Goal: Task Accomplishment & Management: Use online tool/utility

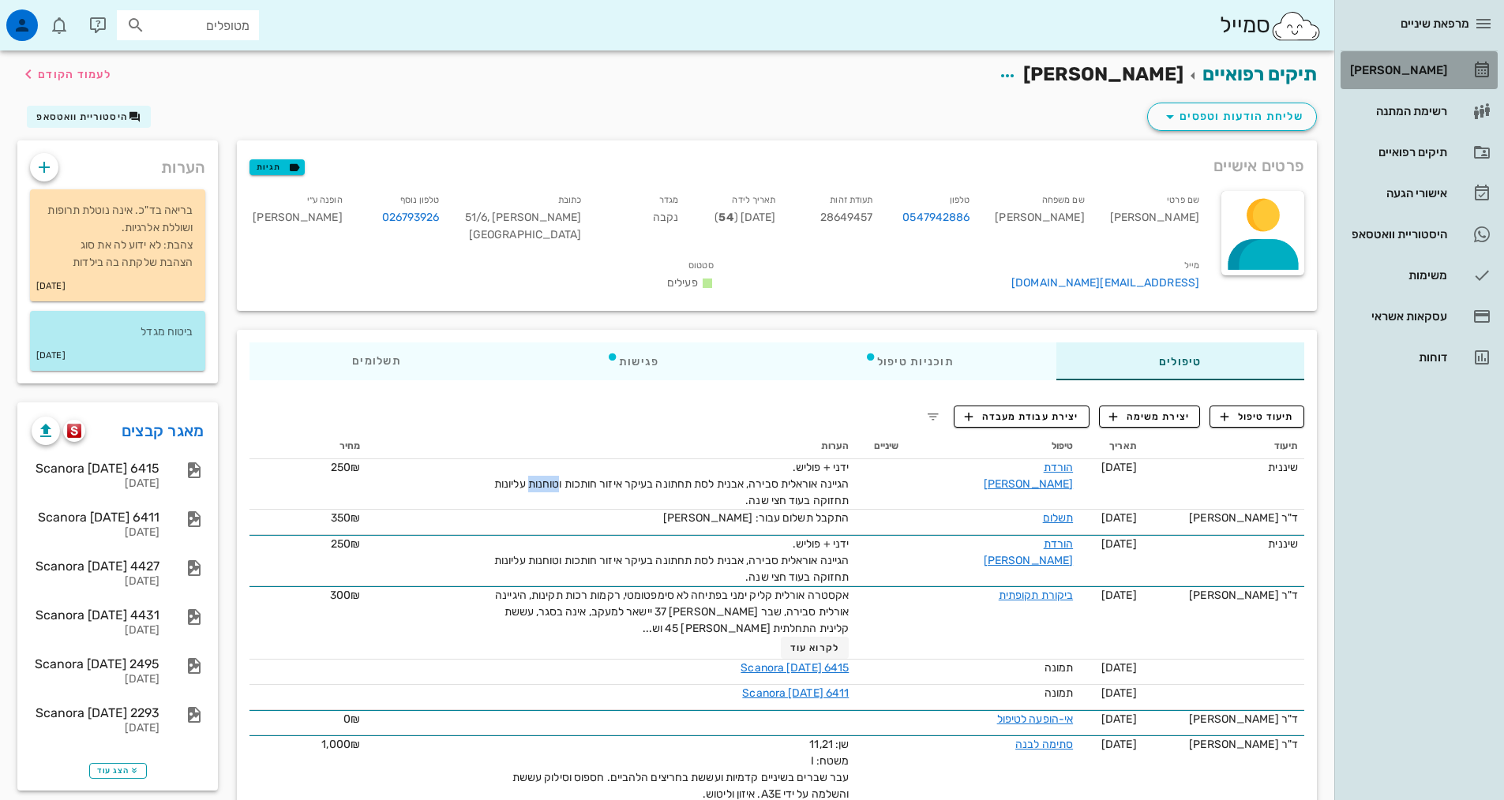
click at [1468, 54] on link "[PERSON_NAME]" at bounding box center [1418, 70] width 157 height 38
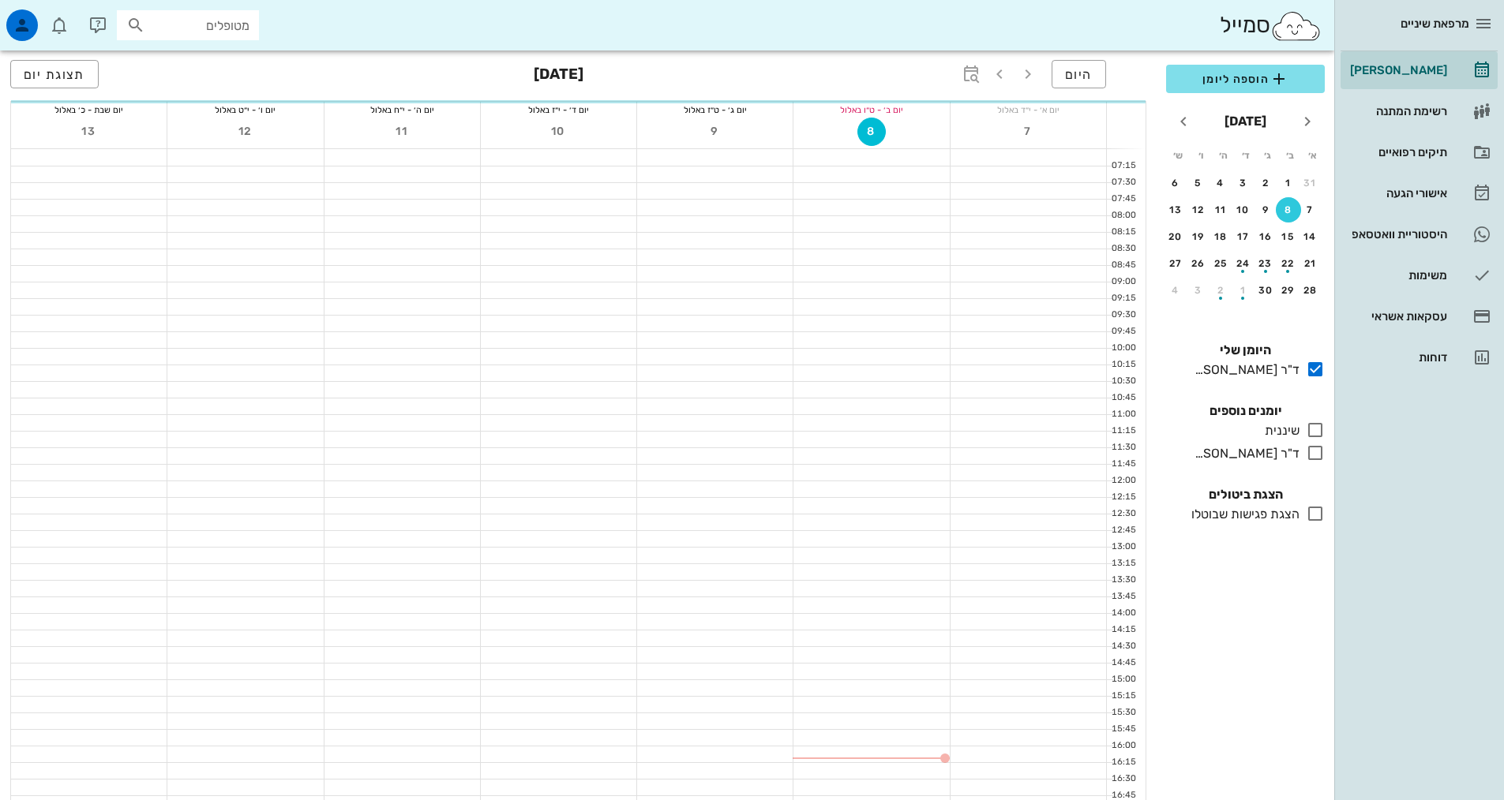
click at [1311, 431] on icon at bounding box center [1315, 430] width 19 height 19
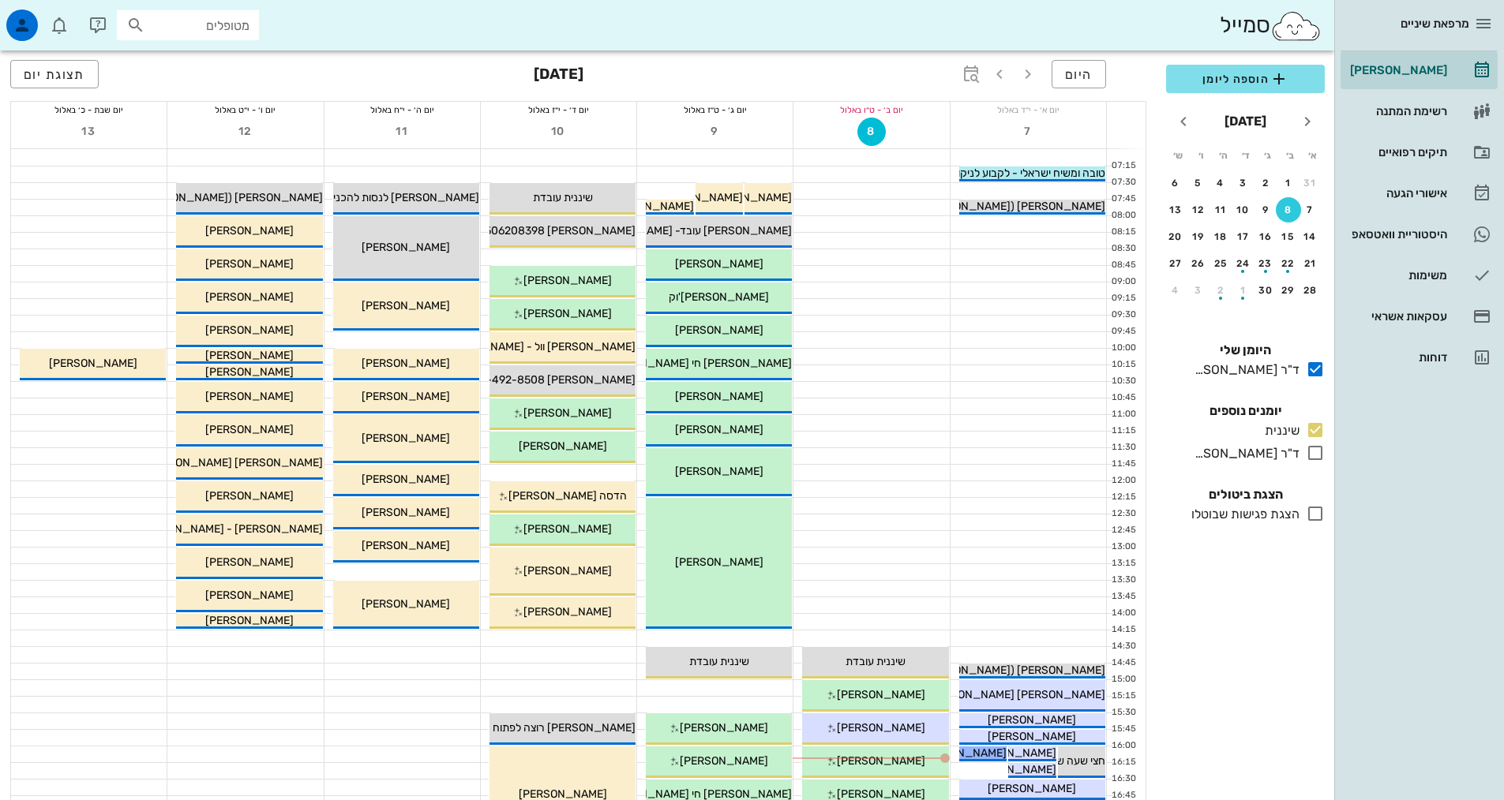
scroll to position [158, 0]
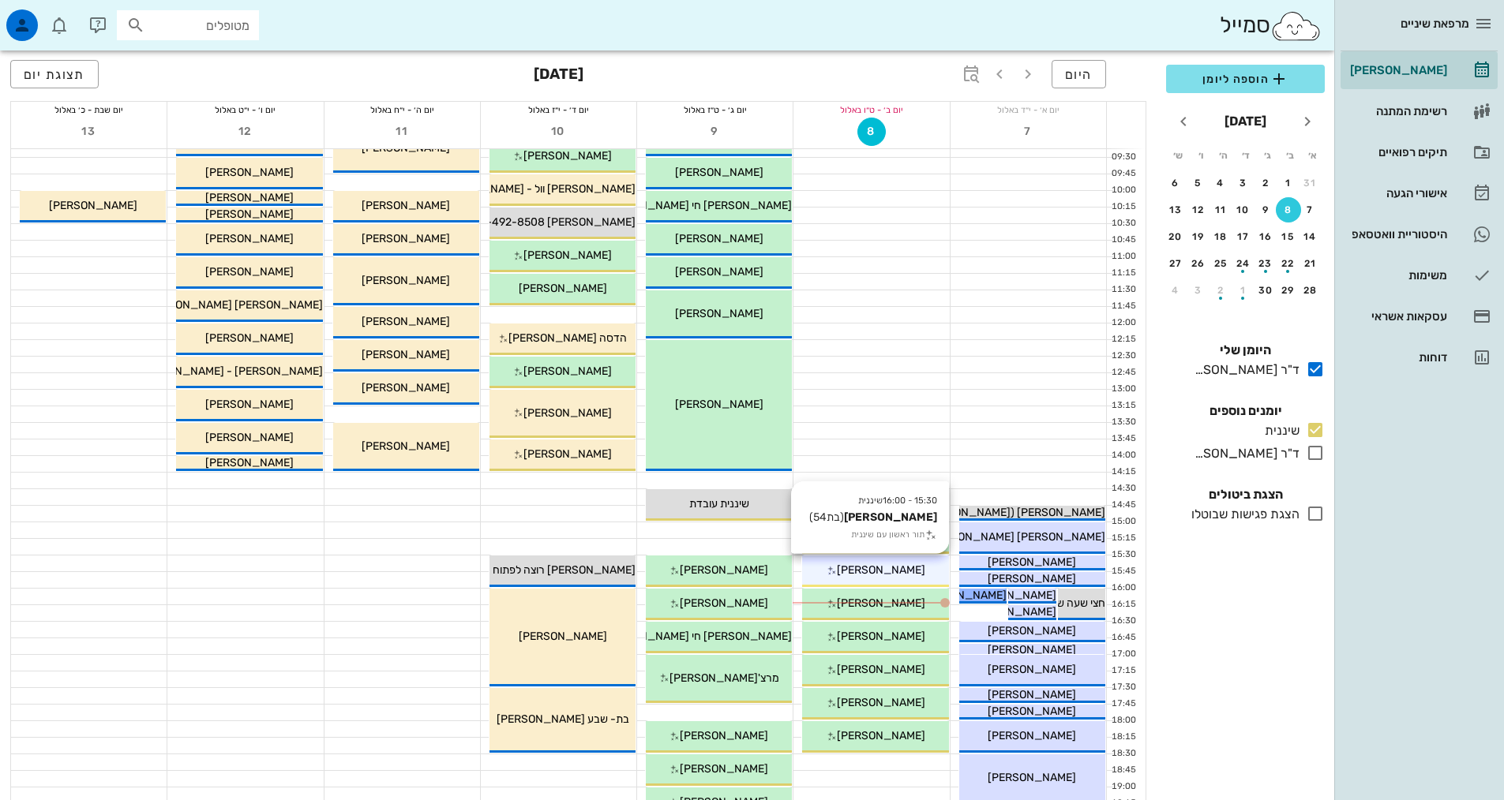
click at [948, 587] on div "15:30 - 16:00 שיננית [PERSON_NAME] (בת 54 ) תור ראשון עם שיננית [PERSON_NAME]" at bounding box center [875, 572] width 146 height 32
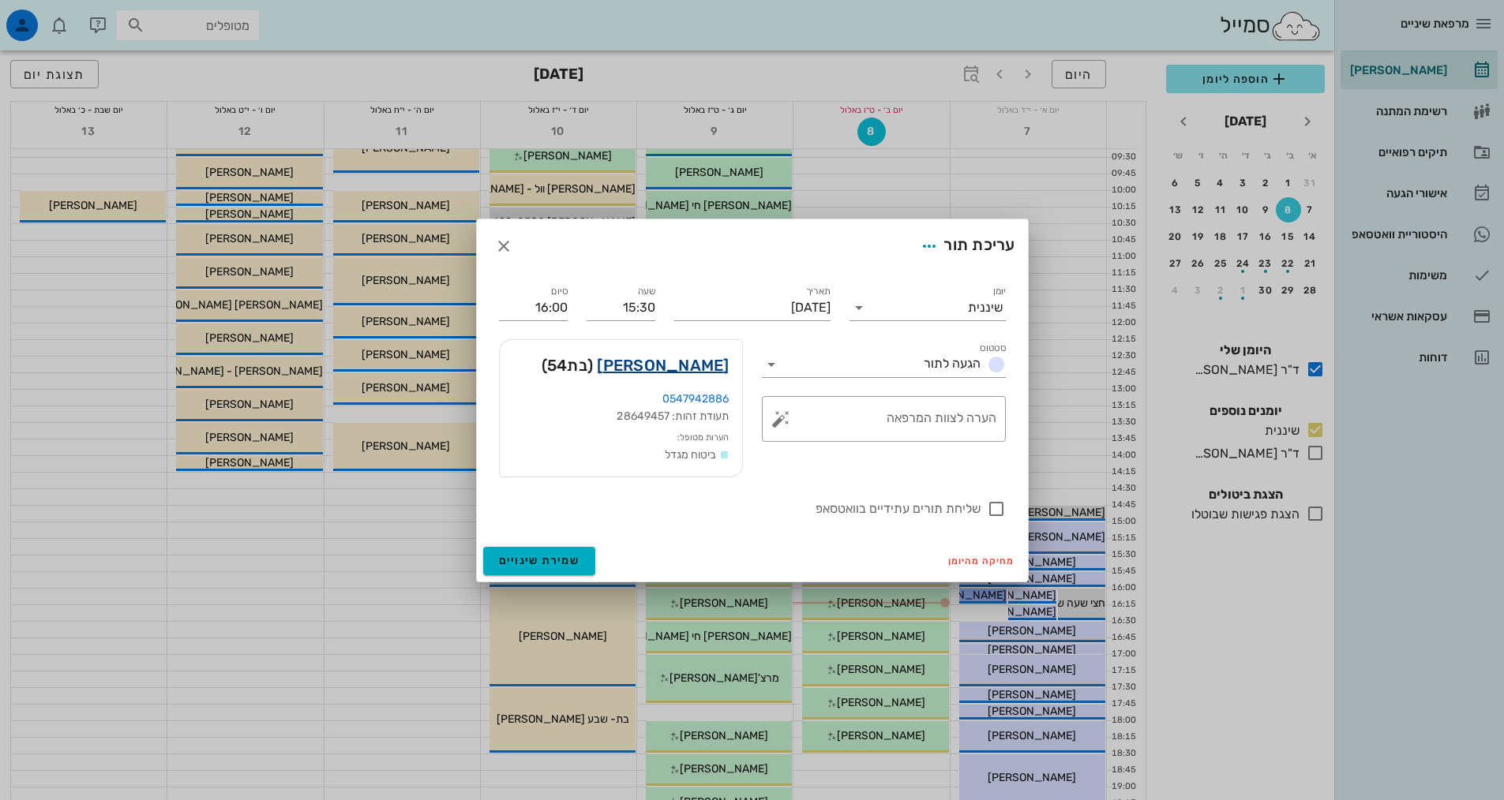
click at [692, 370] on link "[PERSON_NAME]" at bounding box center [663, 365] width 132 height 25
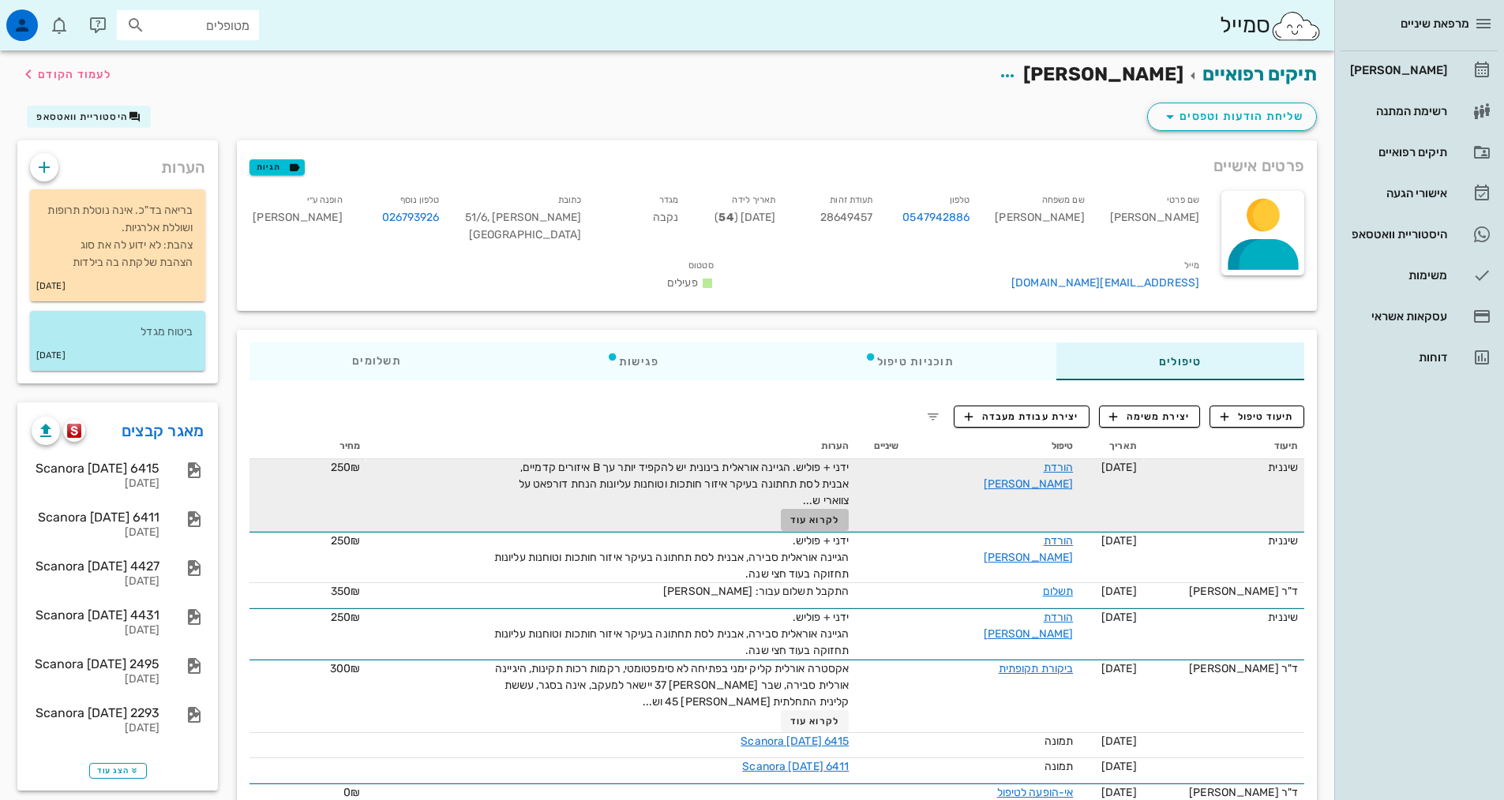
click at [818, 515] on span "לקרוא עוד" at bounding box center [814, 520] width 49 height 11
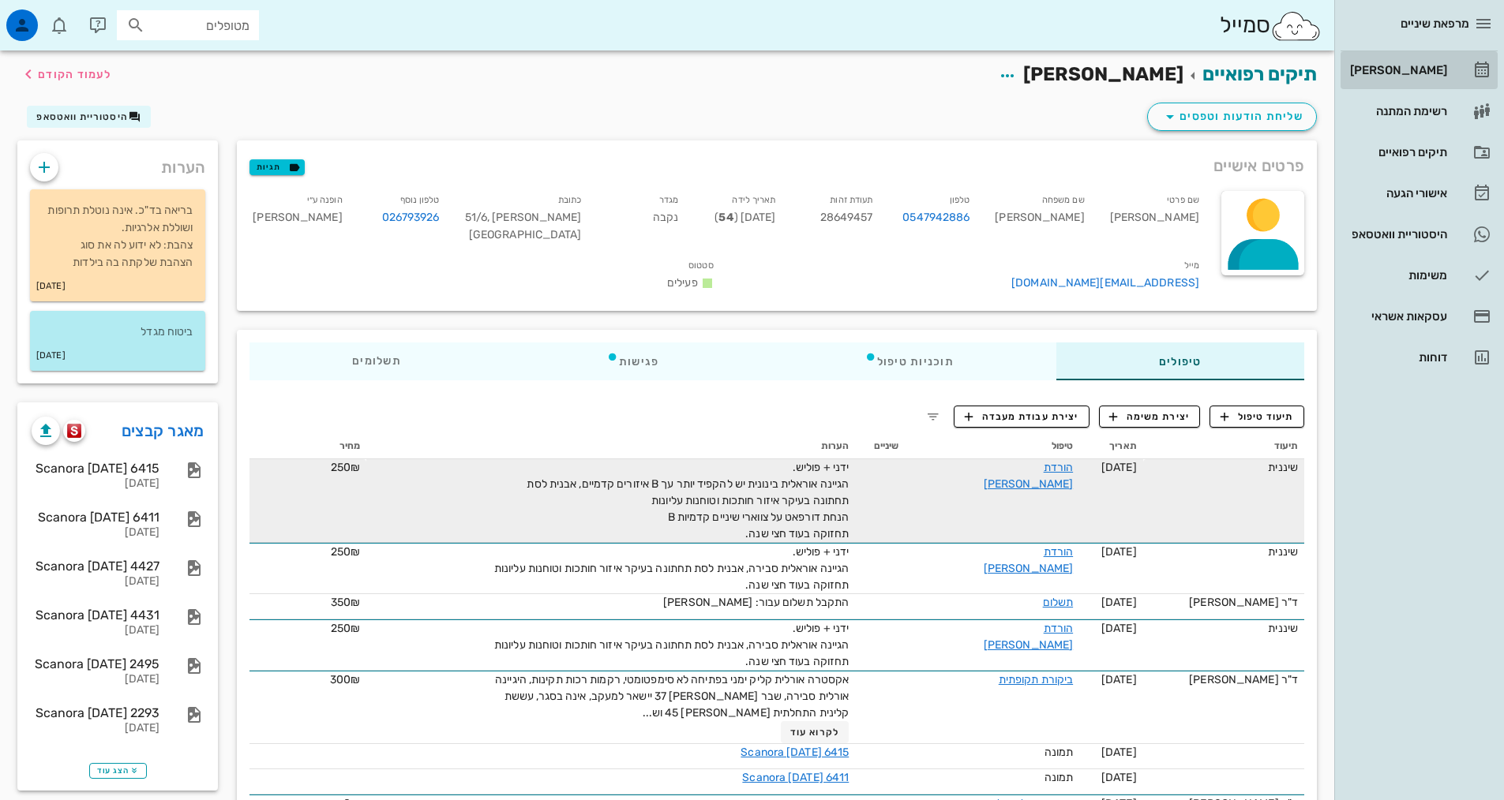
click at [1430, 74] on div "[PERSON_NAME]" at bounding box center [1397, 70] width 100 height 13
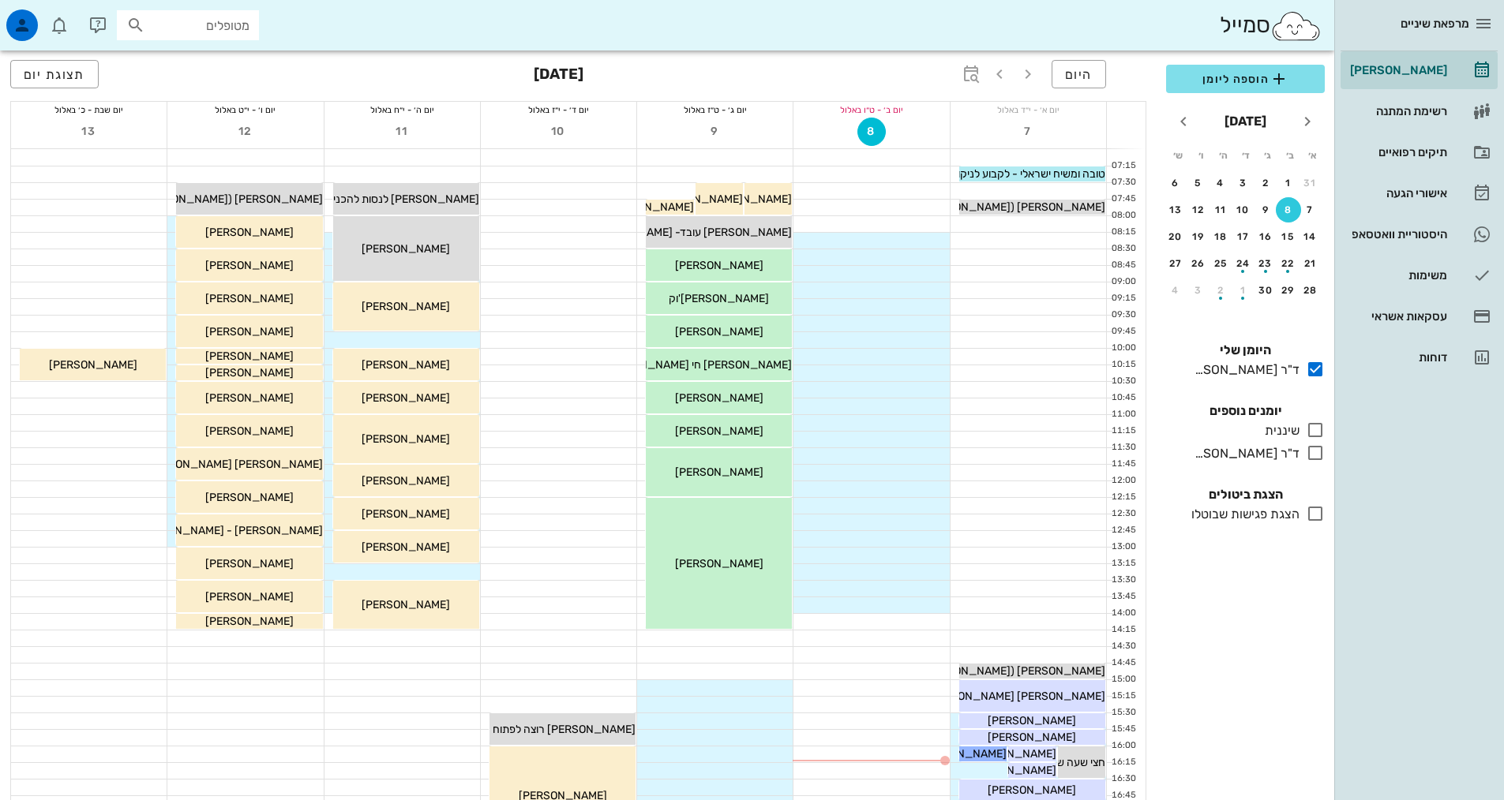
drag, startPoint x: 1312, startPoint y: 429, endPoint x: 1160, endPoint y: 550, distance: 193.8
click at [1314, 430] on icon at bounding box center [1315, 430] width 19 height 19
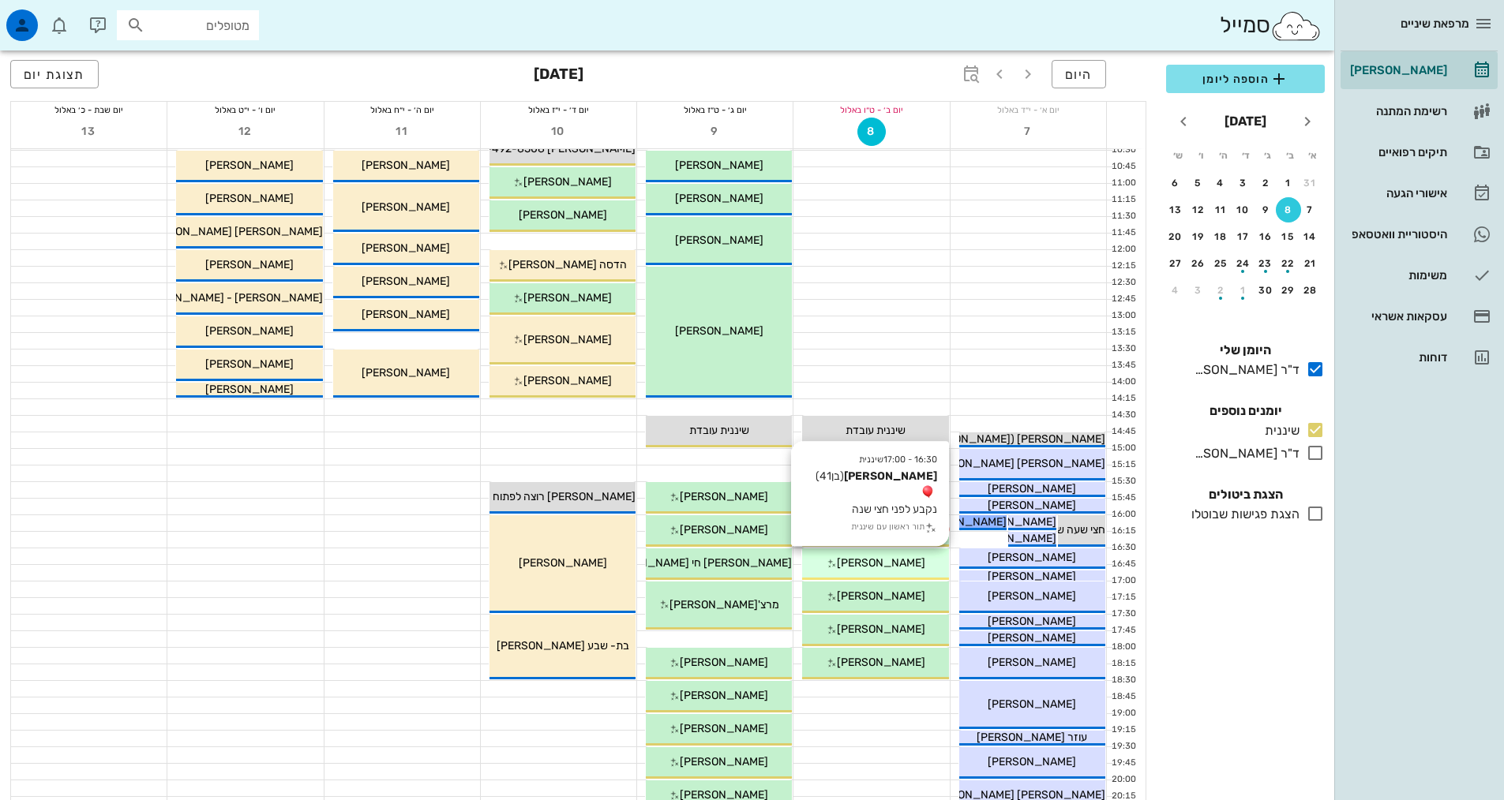
scroll to position [237, 0]
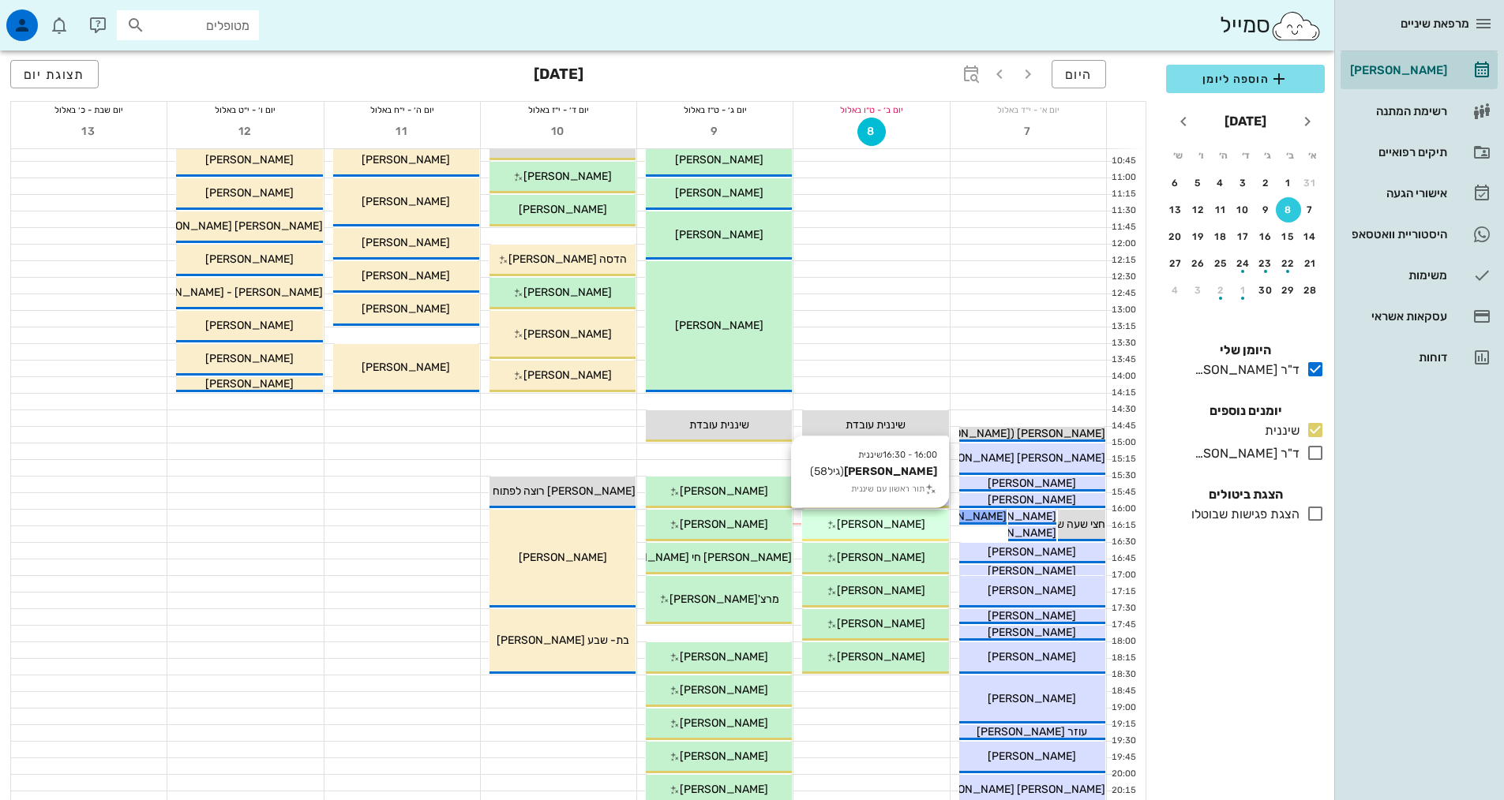
click at [898, 514] on div "16:00 - 16:30 שיננית [PERSON_NAME] (גיל 58 ) תור ראשון עם שיננית [PERSON_NAME]" at bounding box center [875, 526] width 146 height 32
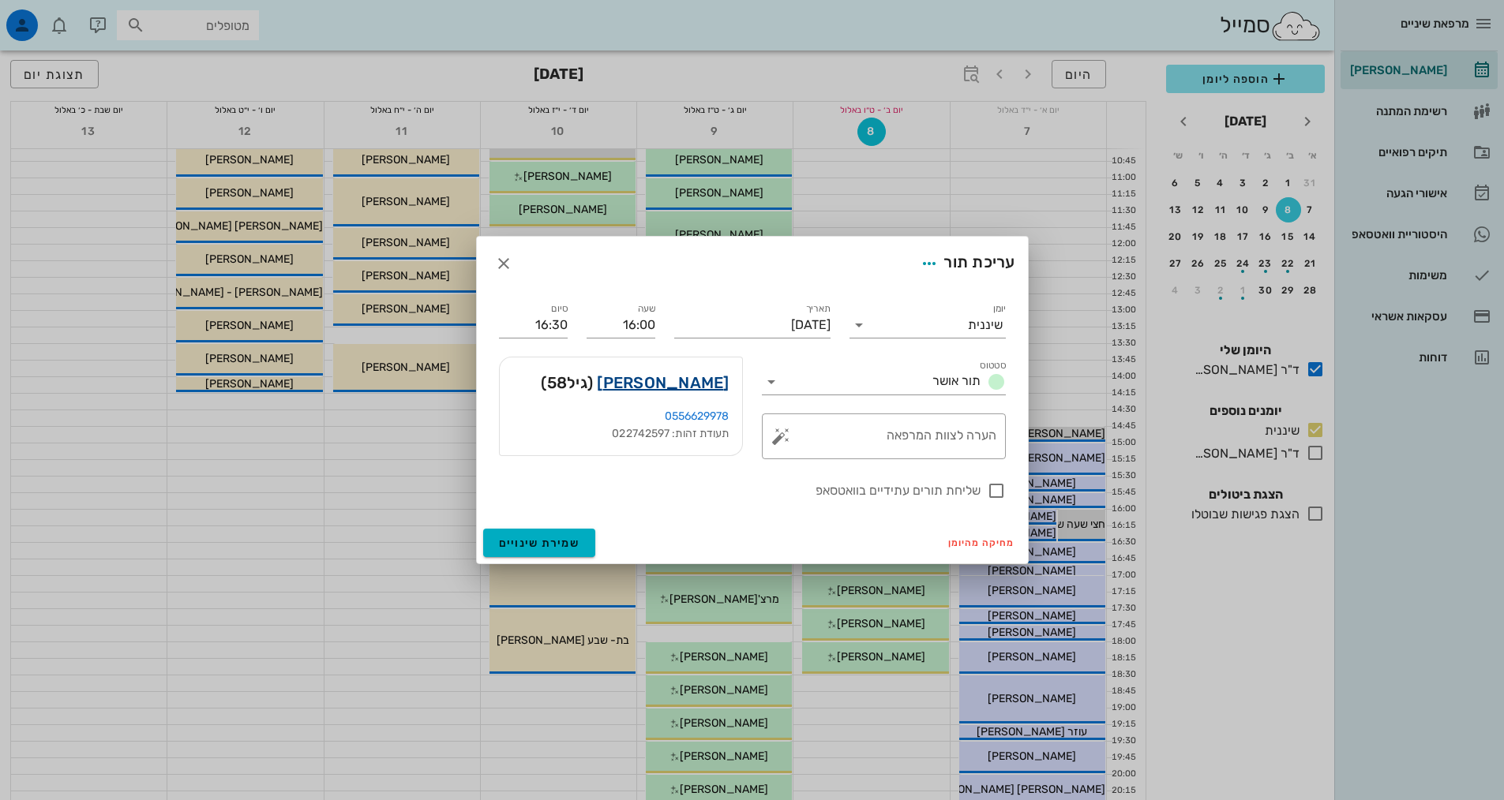
click at [698, 381] on link "[PERSON_NAME]" at bounding box center [663, 382] width 132 height 25
